Goal: Information Seeking & Learning: Find specific fact

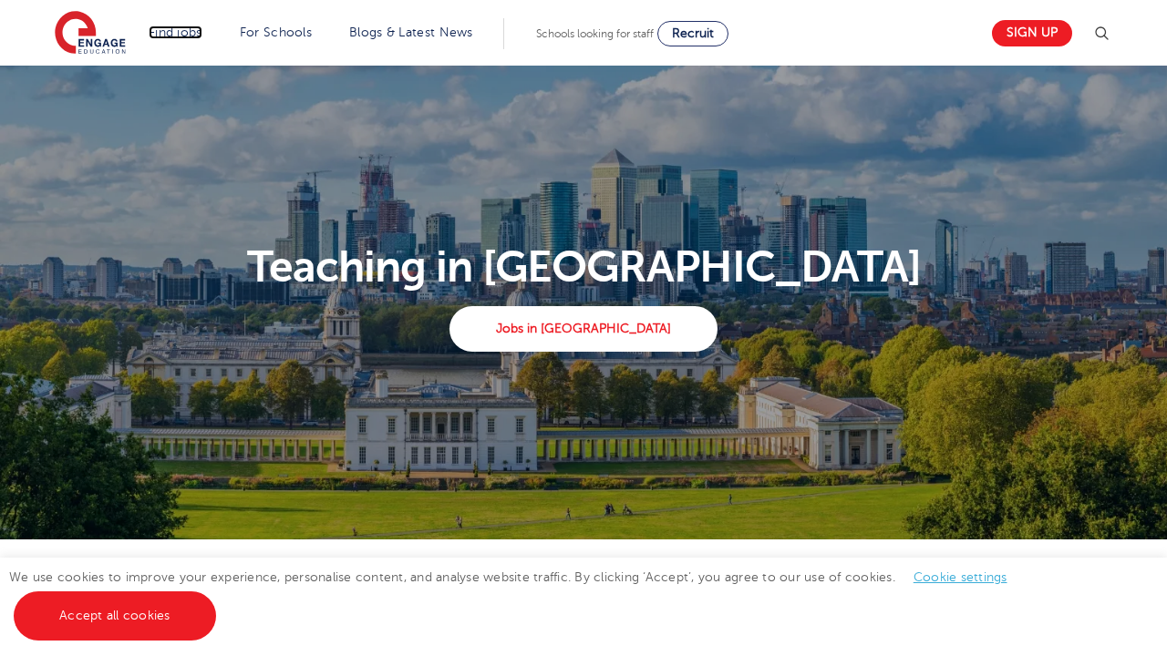
click at [172, 32] on link "Find jobs" at bounding box center [176, 33] width 54 height 14
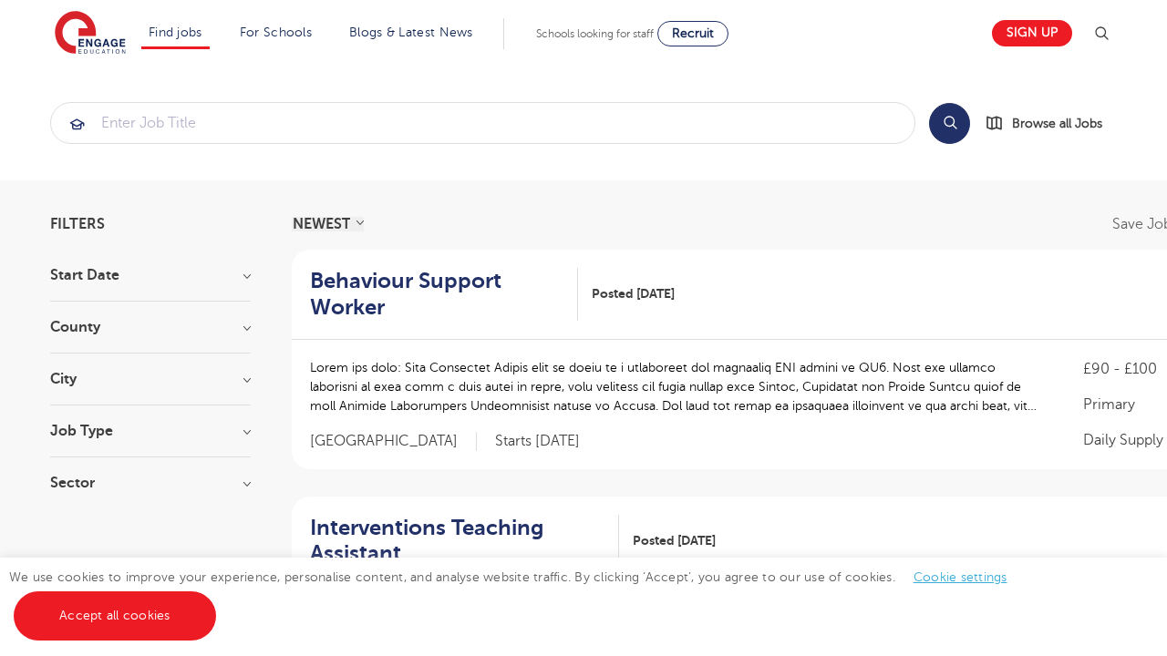
click at [0, 0] on link "Secondary school roles" at bounding box center [0, 0] width 0 height 0
click at [0, 0] on p "Our reach is extensive providing you with the top roles across all of the [GEOG…" at bounding box center [0, 0] width 0 height 0
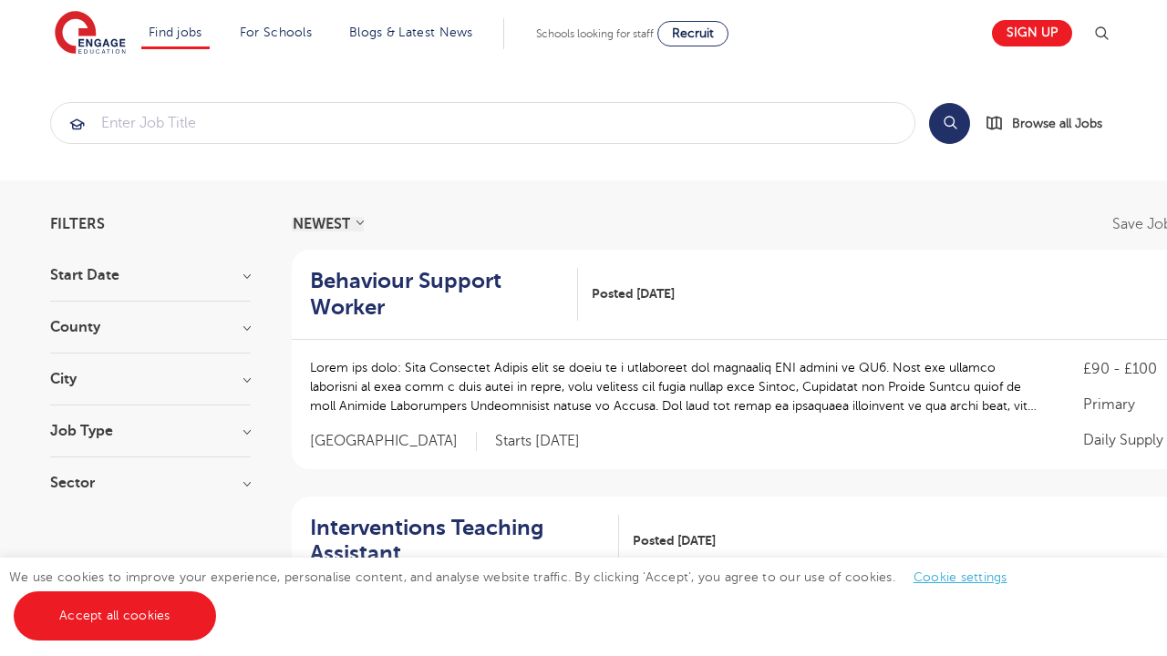
click at [0, 0] on link "Search by location Our reach is extensive providing you with the top roles acro…" at bounding box center [0, 0] width 0 height 0
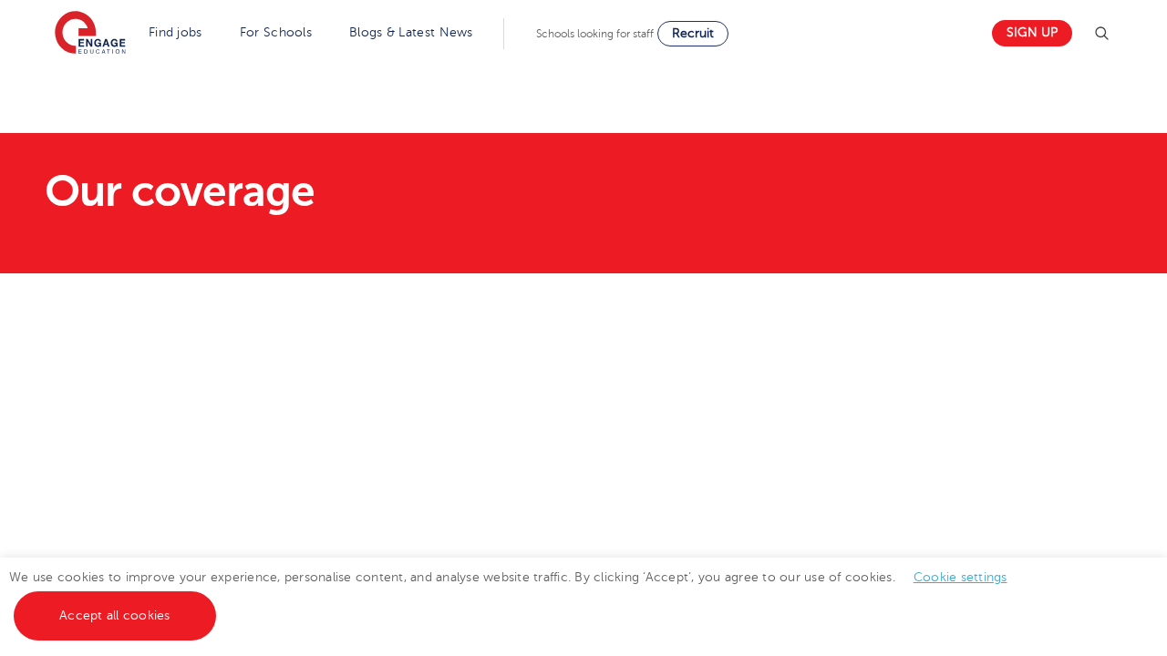
click at [1109, 33] on img at bounding box center [1102, 34] width 22 height 22
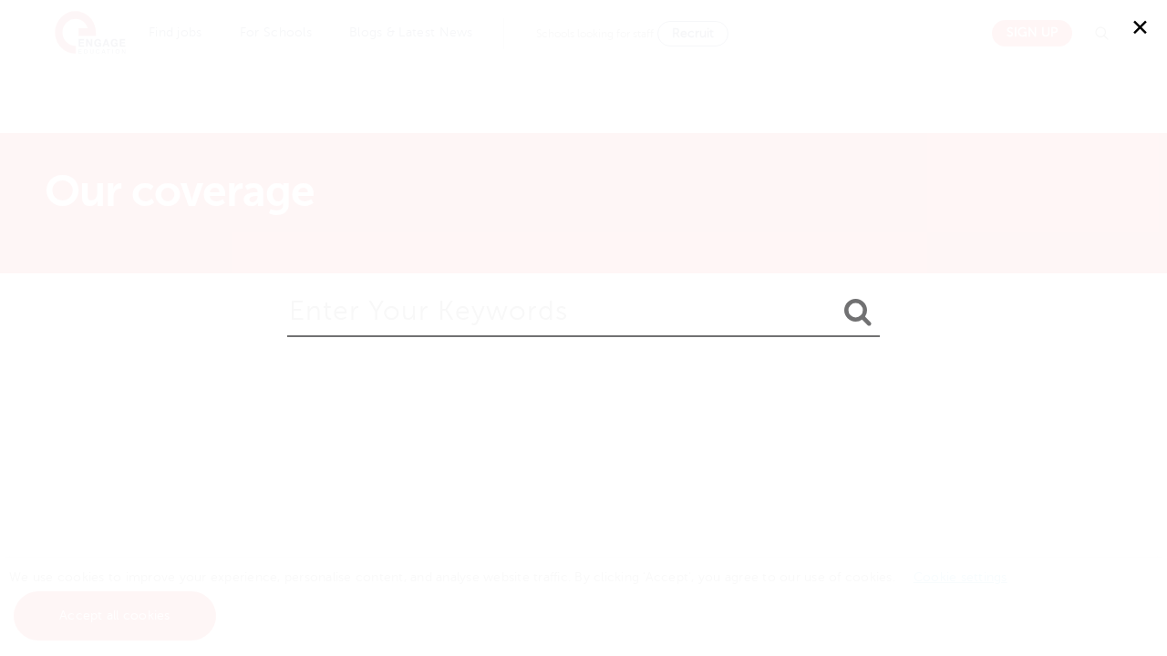
click at [576, 316] on input "search" at bounding box center [583, 307] width 593 height 59
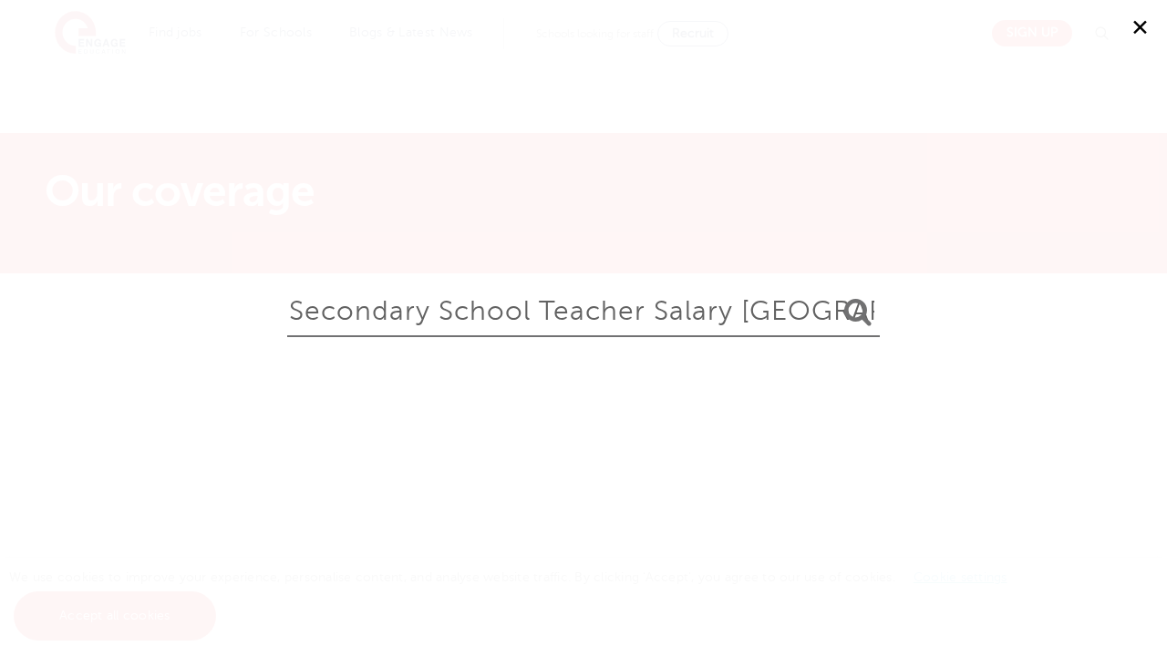
type input "secondary school teacher salary [GEOGRAPHIC_DATA]"
click at [836, 296] on button "submit" at bounding box center [858, 313] width 44 height 34
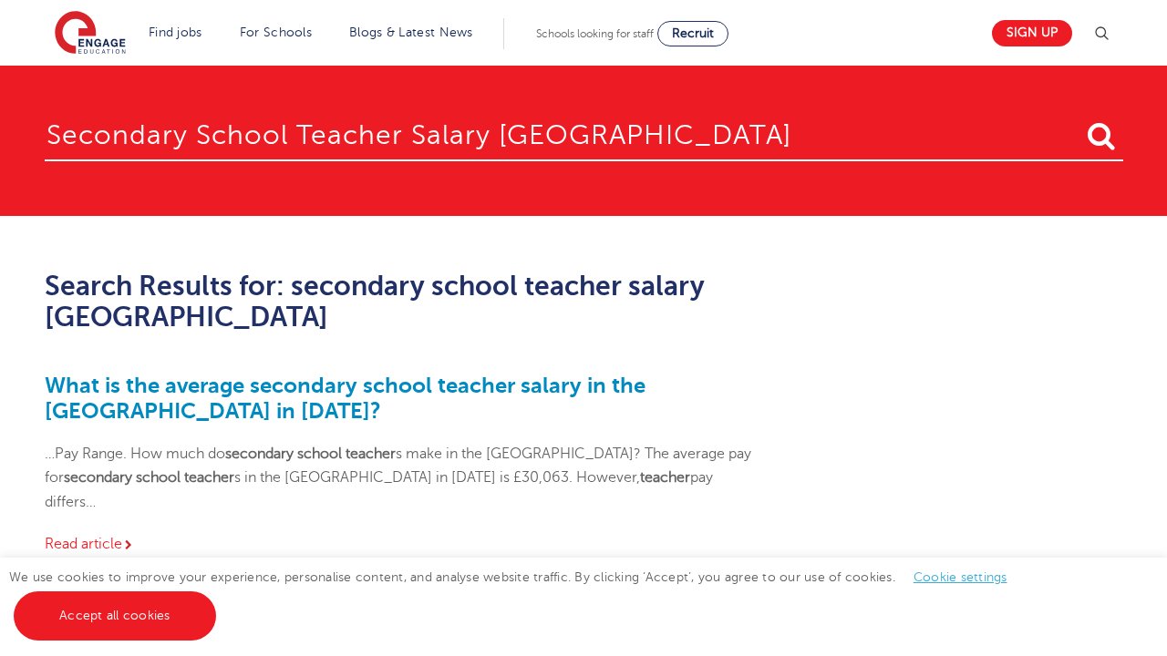
click at [87, 536] on link "Read article" at bounding box center [90, 544] width 90 height 16
